Goal: Information Seeking & Learning: Learn about a topic

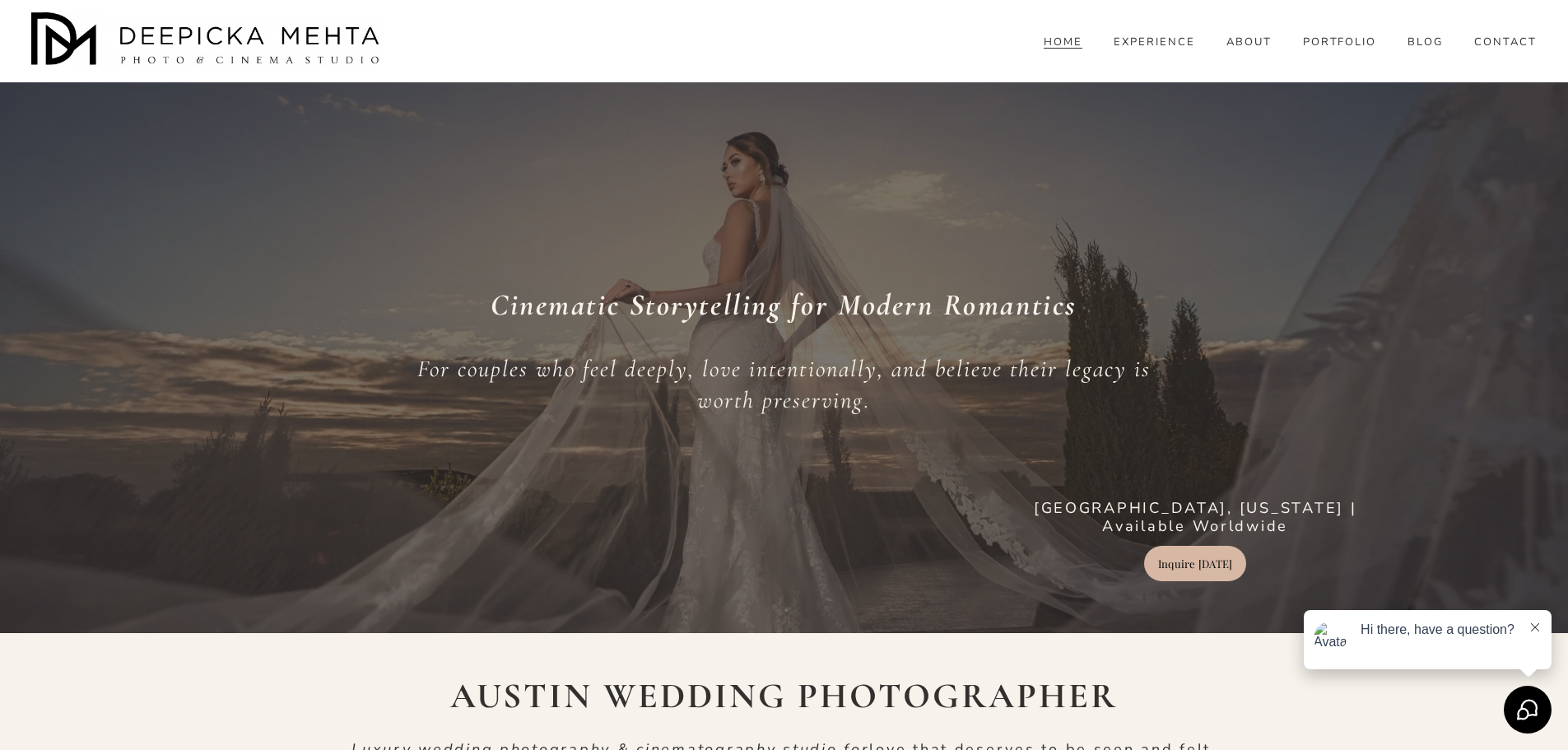
click at [1348, 50] on link "PORTFOLIO" at bounding box center [1340, 42] width 74 height 15
click at [1420, 50] on span "BLOG" at bounding box center [1425, 42] width 36 height 13
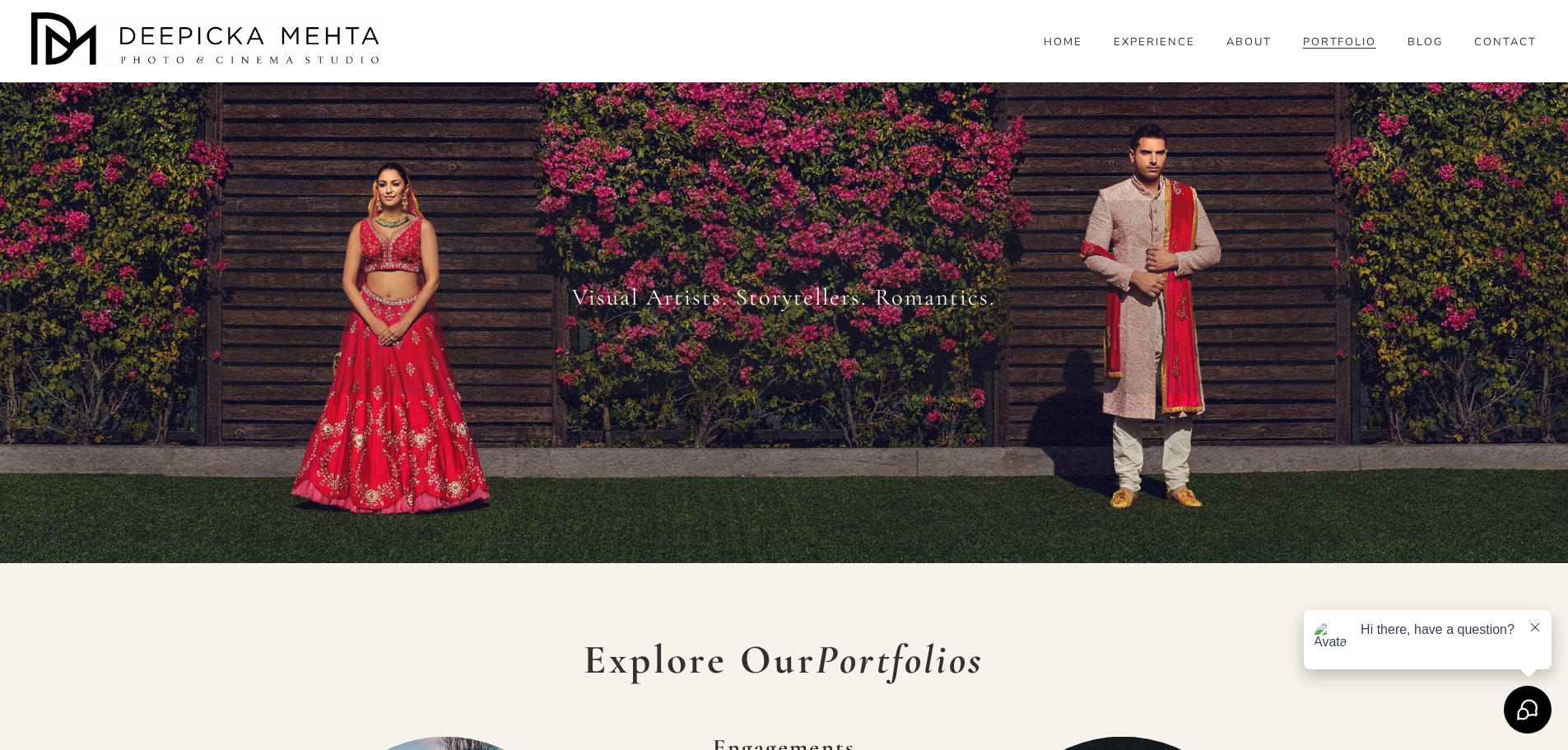
click at [0, 0] on span "WEDDINGS" at bounding box center [0, 0] width 0 height 0
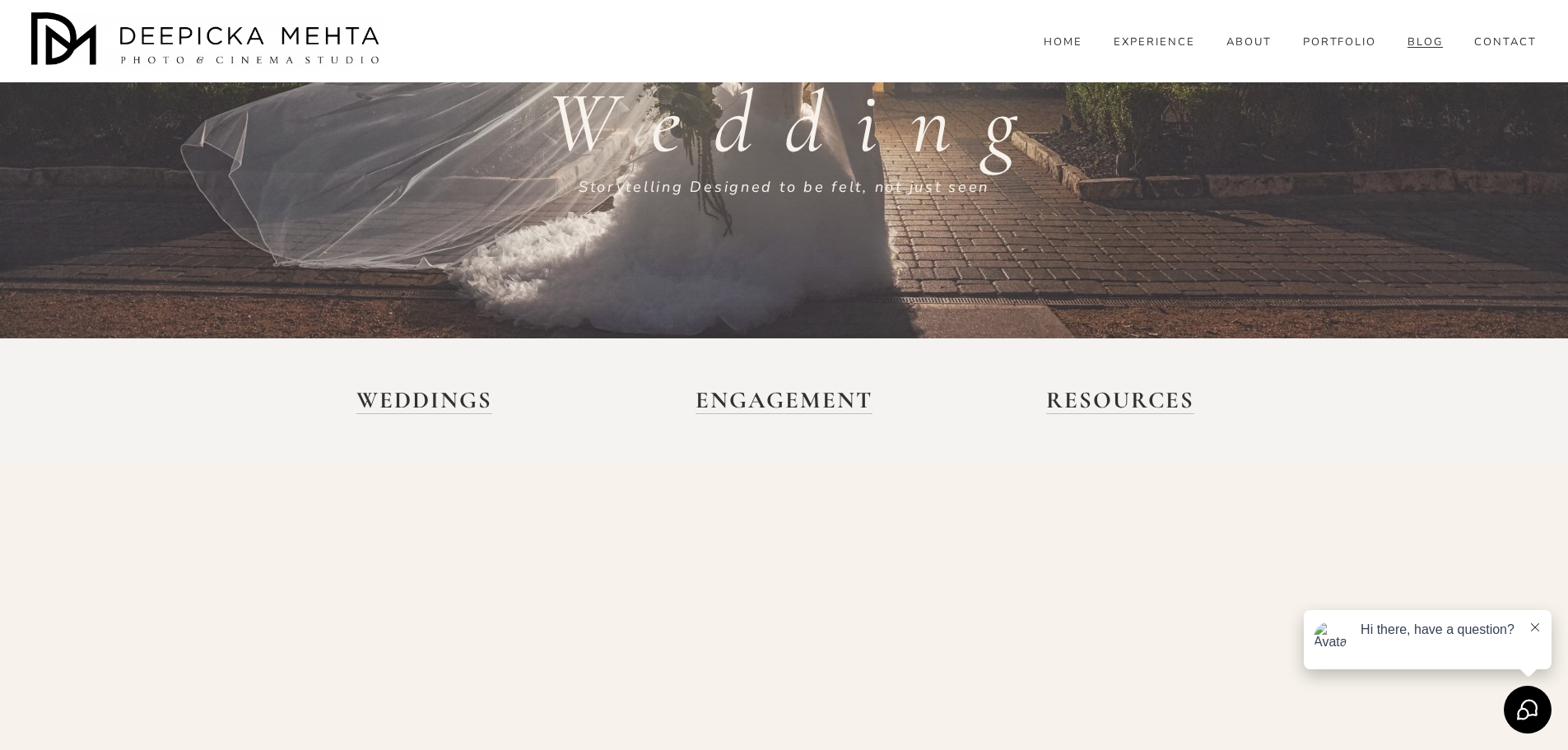
scroll to position [412, 0]
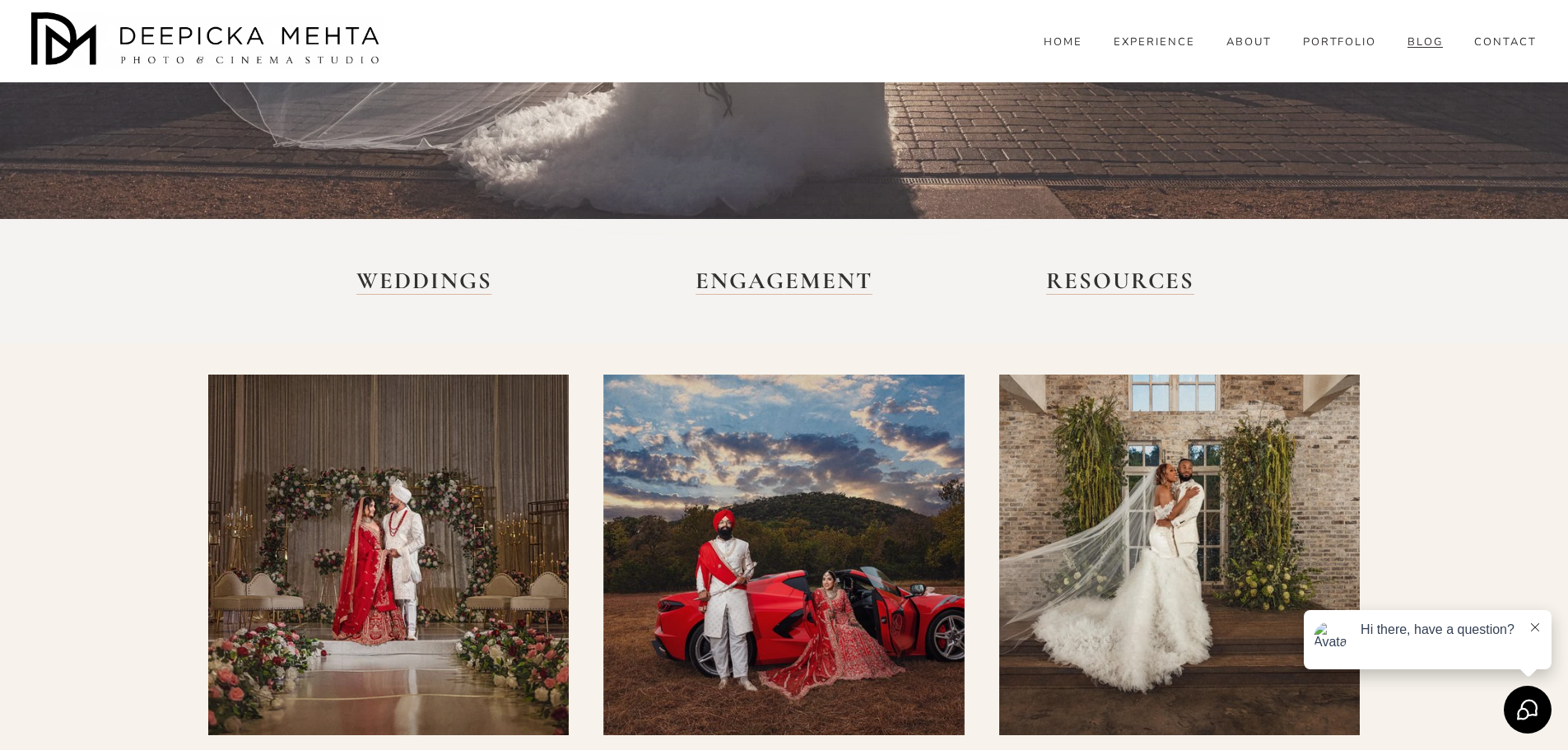
click at [434, 281] on strong "WEDDINGS" at bounding box center [424, 281] width 136 height 28
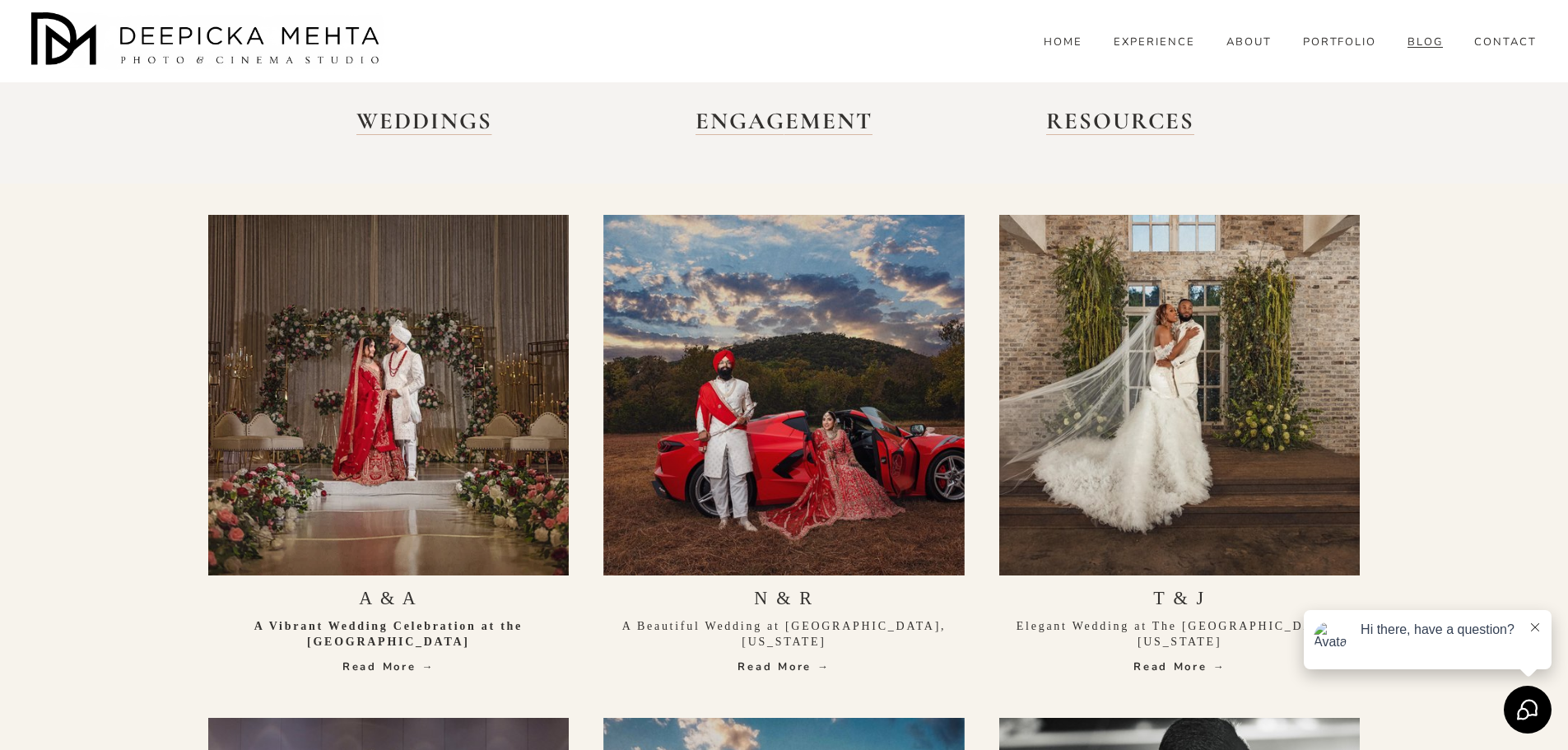
scroll to position [576, 0]
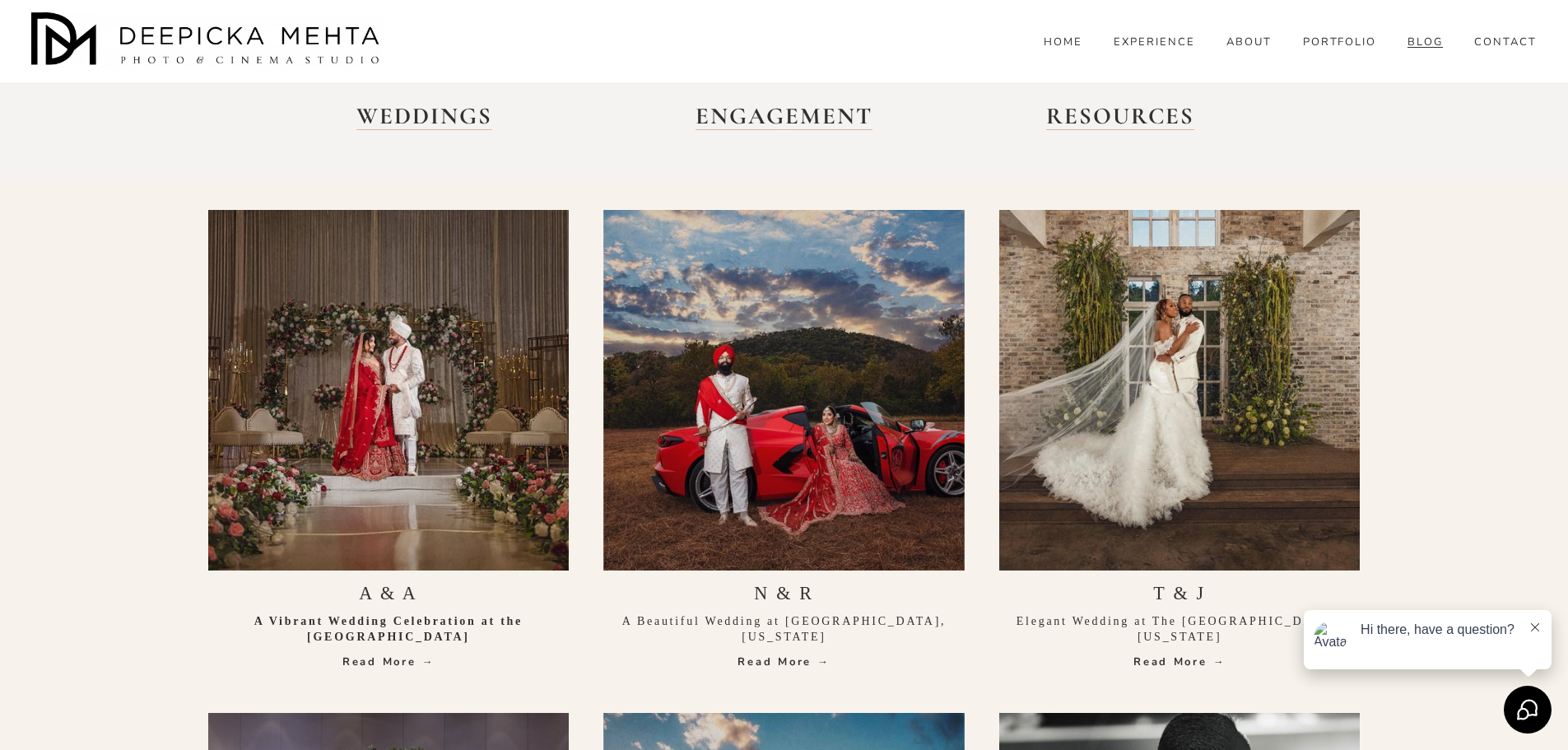
drag, startPoint x: 499, startPoint y: 632, endPoint x: 215, endPoint y: 629, distance: 284.0
click at [210, 629] on p "A Vibrant Wedding Celebration at the New Braunfels Civic Center" at bounding box center [389, 629] width 361 height 32
copy strong "A Vibrant Wedding Celebration at the [GEOGRAPHIC_DATA]"
click at [350, 353] on div at bounding box center [389, 391] width 361 height 362
click at [434, 575] on div "A & A A Vibrant Wedding Celebration at the New Braunfels Civic Center Read More…" at bounding box center [389, 444] width 361 height 468
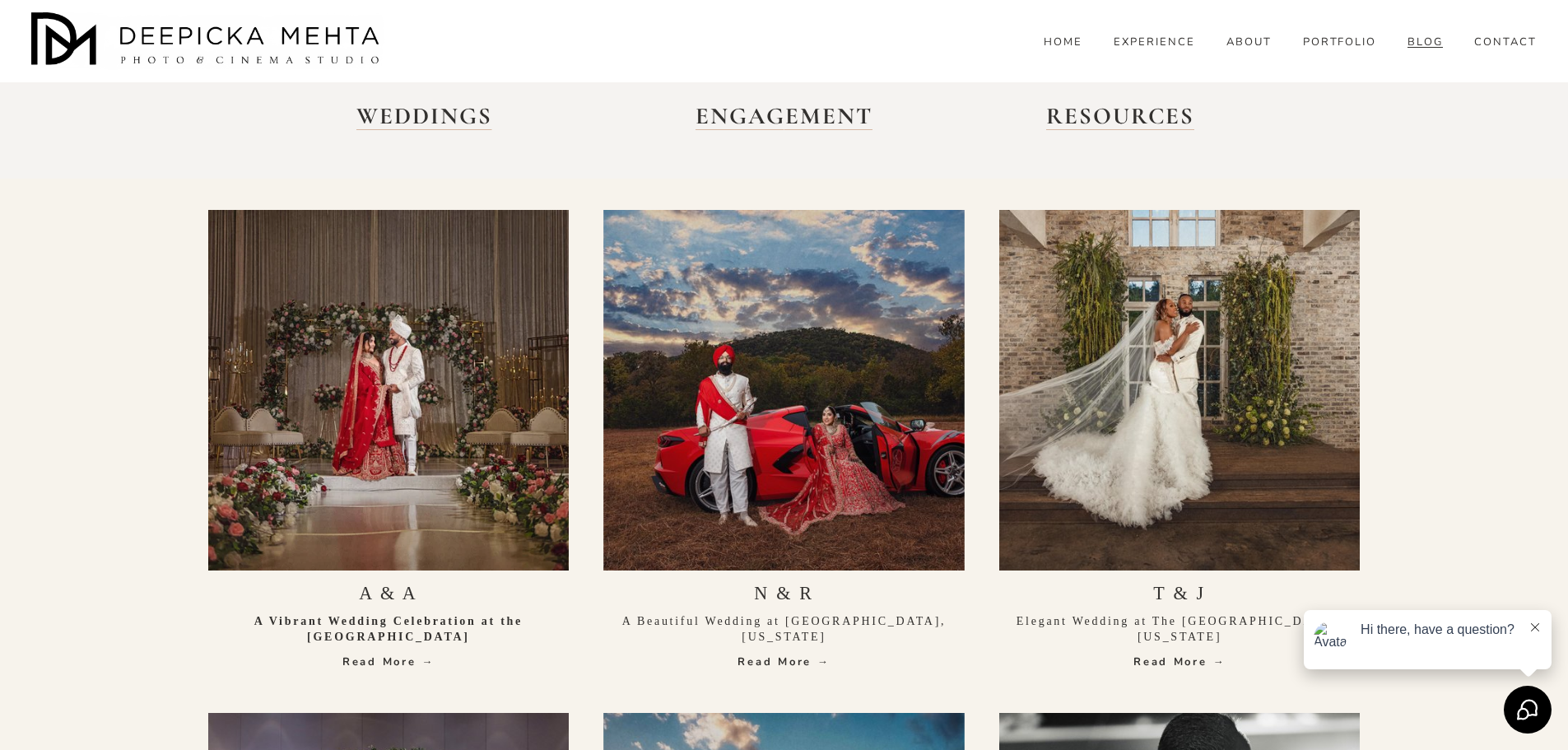
click at [410, 617] on strong "A Vibrant Wedding Celebration at the [GEOGRAPHIC_DATA]" at bounding box center [391, 629] width 274 height 28
click at [379, 640] on strong "A Vibrant Wedding Celebration at the [GEOGRAPHIC_DATA]" at bounding box center [391, 629] width 274 height 28
click at [384, 651] on div "A & A A Vibrant Wedding Celebration at the New Braunfels Civic Center Read More…" at bounding box center [389, 626] width 361 height 87
click at [389, 672] on div "A & A A Vibrant Wedding Celebration at the New Braunfels Civic Center Read More…" at bounding box center [389, 444] width 361 height 468
click at [395, 655] on link "Read More →" at bounding box center [389, 662] width 361 height 17
